Goal: Complete application form

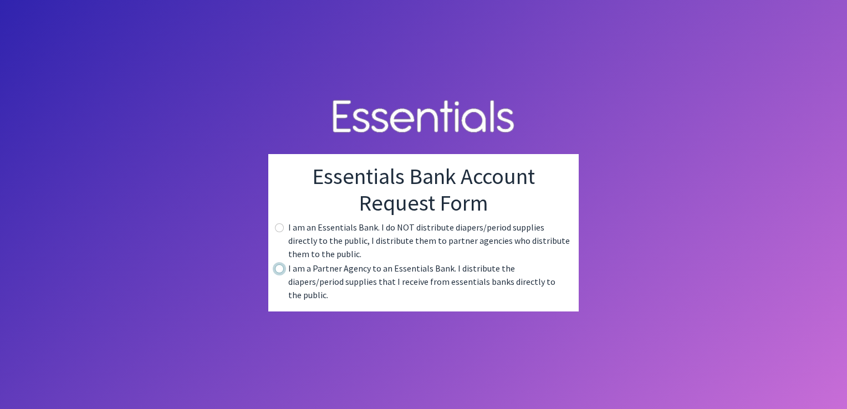
drag, startPoint x: 279, startPoint y: 276, endPoint x: 273, endPoint y: 274, distance: 7.0
click at [273, 274] on div "Essentials Bank Account Request Form I am an Essentials Bank. I do NOT distribu…" at bounding box center [423, 232] width 310 height 157
click at [279, 273] on input "radio" at bounding box center [279, 268] width 9 height 9
radio input "true"
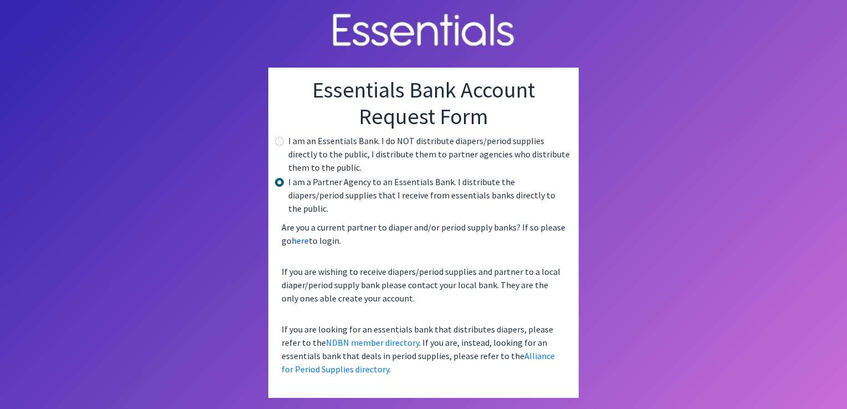
click at [304, 235] on link "here" at bounding box center [299, 240] width 17 height 11
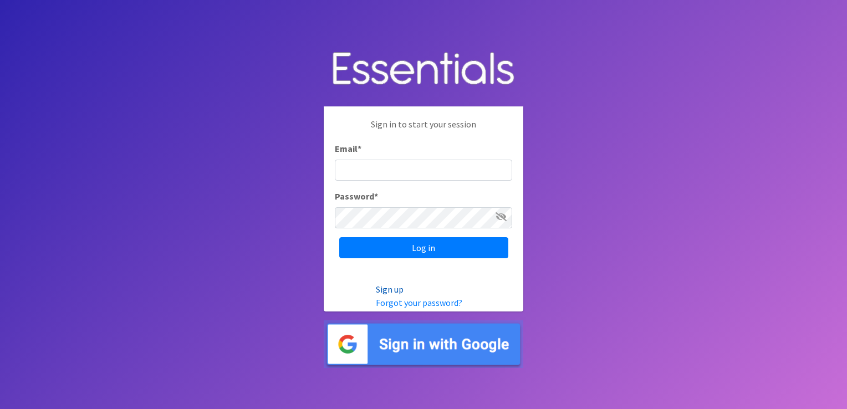
click at [392, 291] on link "Sign up" at bounding box center [390, 289] width 28 height 11
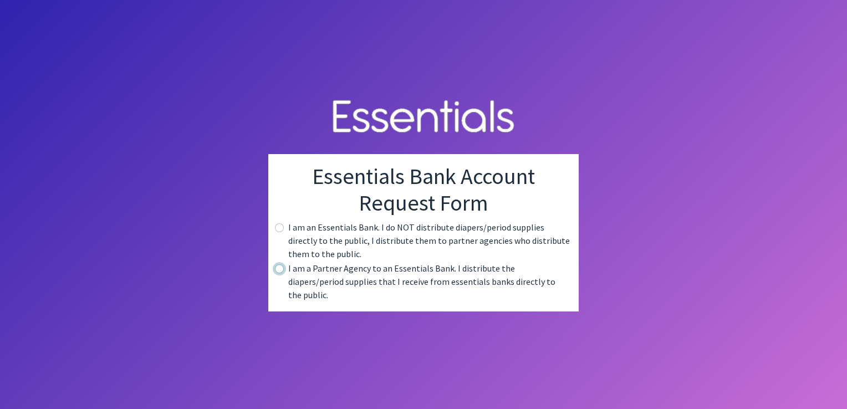
click at [279, 273] on input "radio" at bounding box center [279, 268] width 9 height 9
radio input "true"
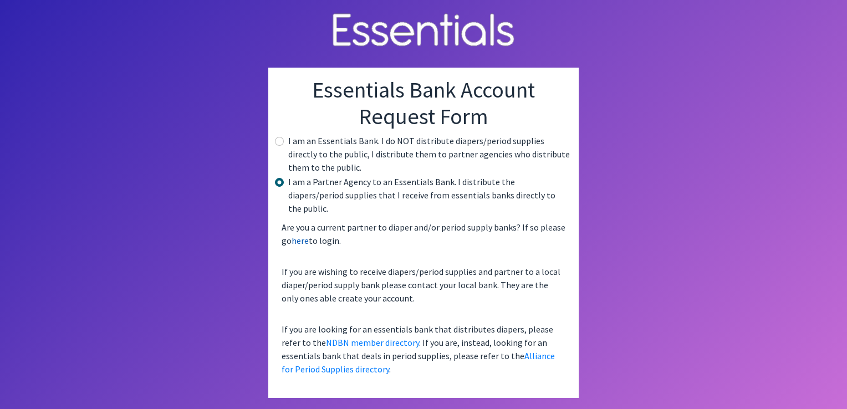
click at [303, 236] on link "here" at bounding box center [299, 240] width 17 height 11
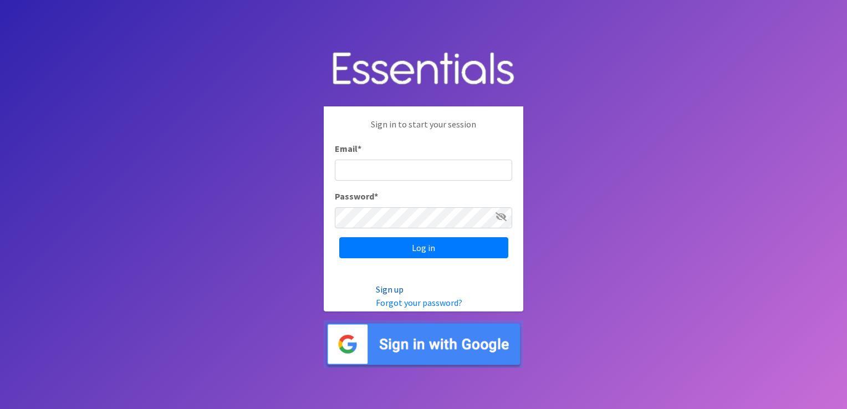
click at [396, 291] on link "Sign up" at bounding box center [390, 289] width 28 height 11
